Goal: Information Seeking & Learning: Learn about a topic

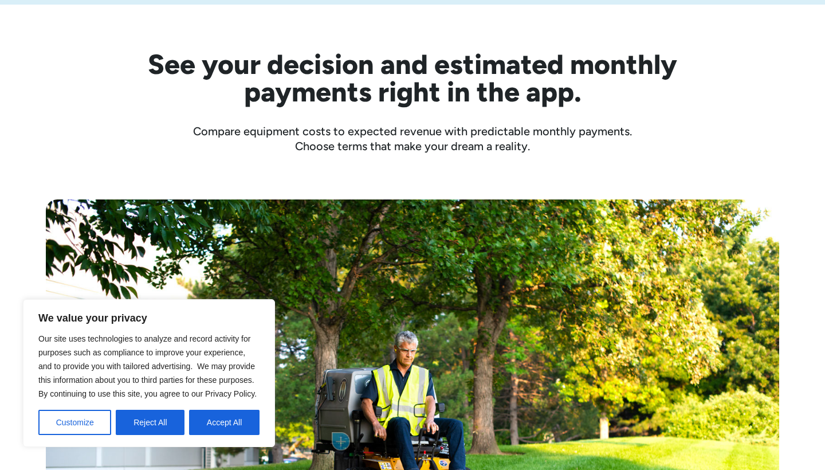
scroll to position [366, 0]
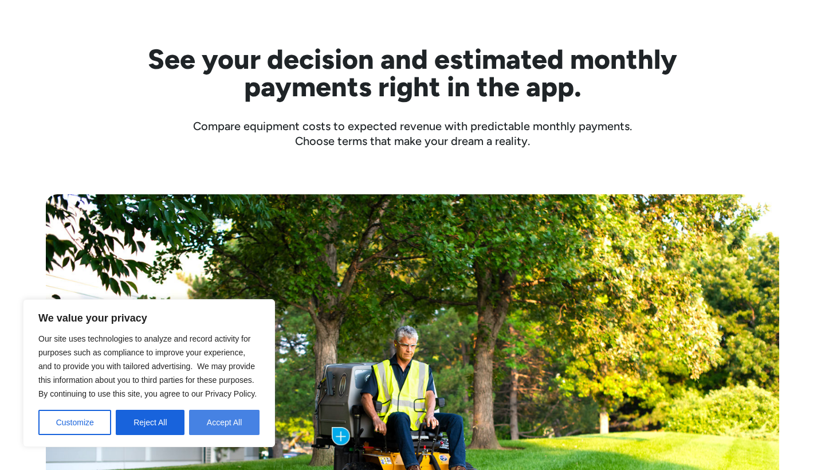
click at [209, 431] on button "Accept All" at bounding box center [224, 421] width 70 height 25
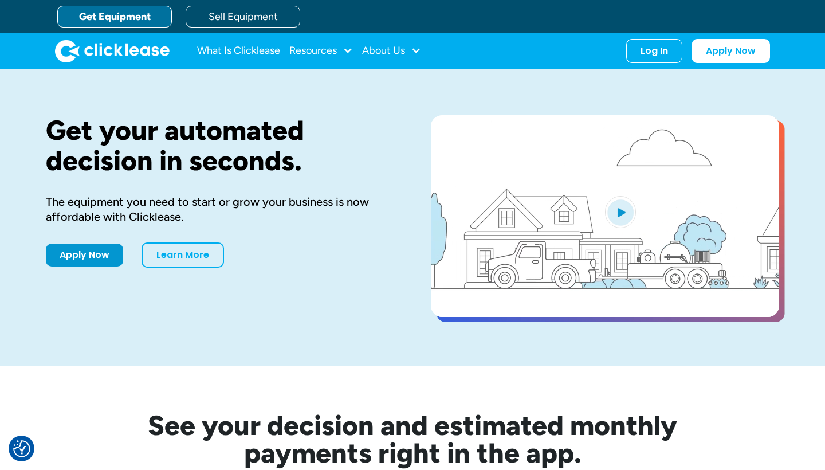
scroll to position [0, 0]
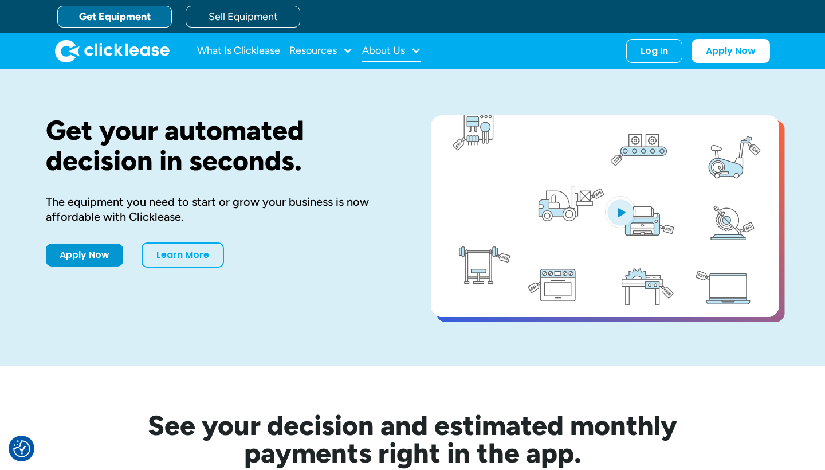
click at [366, 50] on div "About Us" at bounding box center [383, 50] width 43 height 0
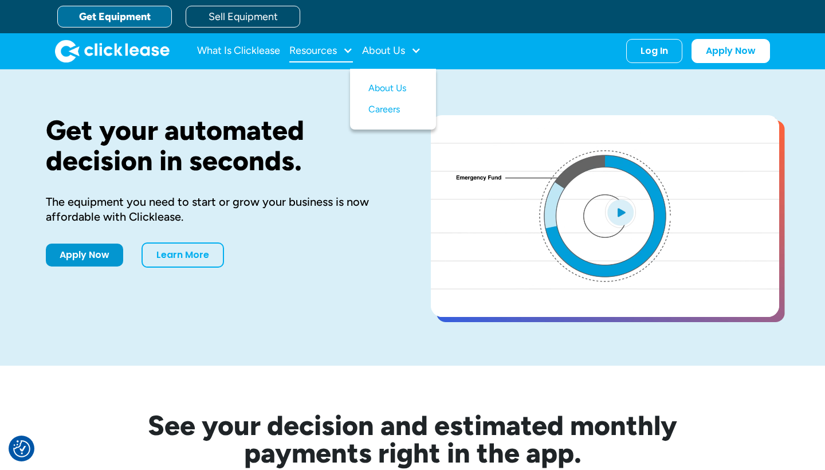
click at [344, 44] on div "Resources" at bounding box center [321, 51] width 64 height 23
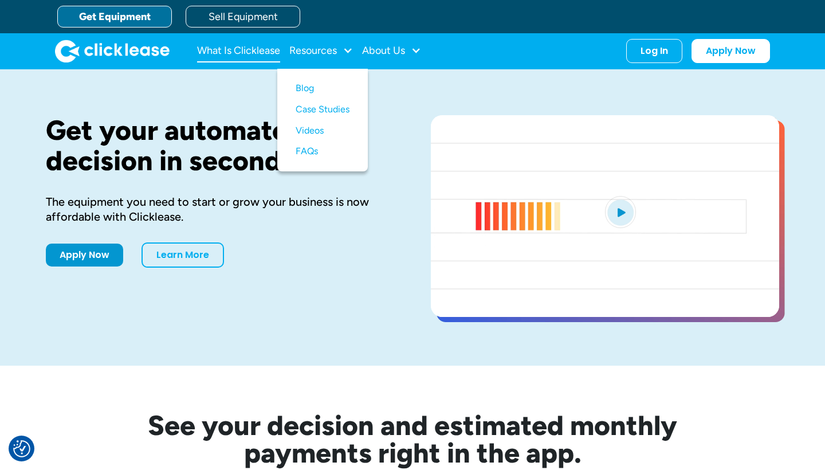
click at [264, 49] on link "What Is Clicklease" at bounding box center [238, 51] width 83 height 23
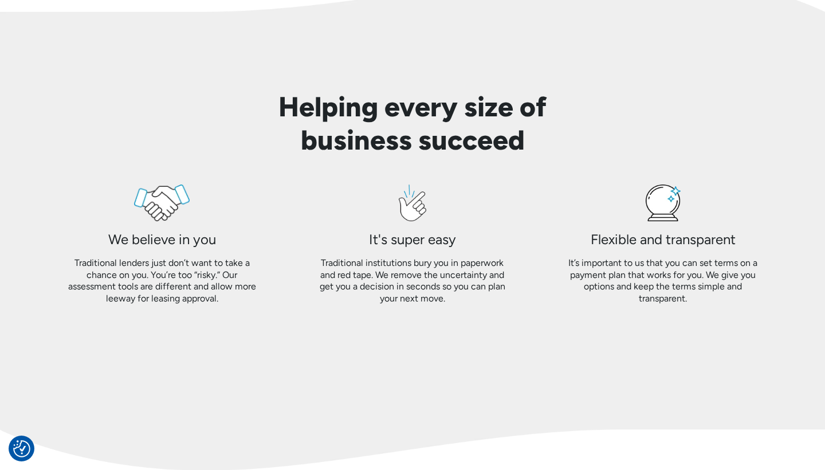
scroll to position [938, 0]
